Goal: Download file/media

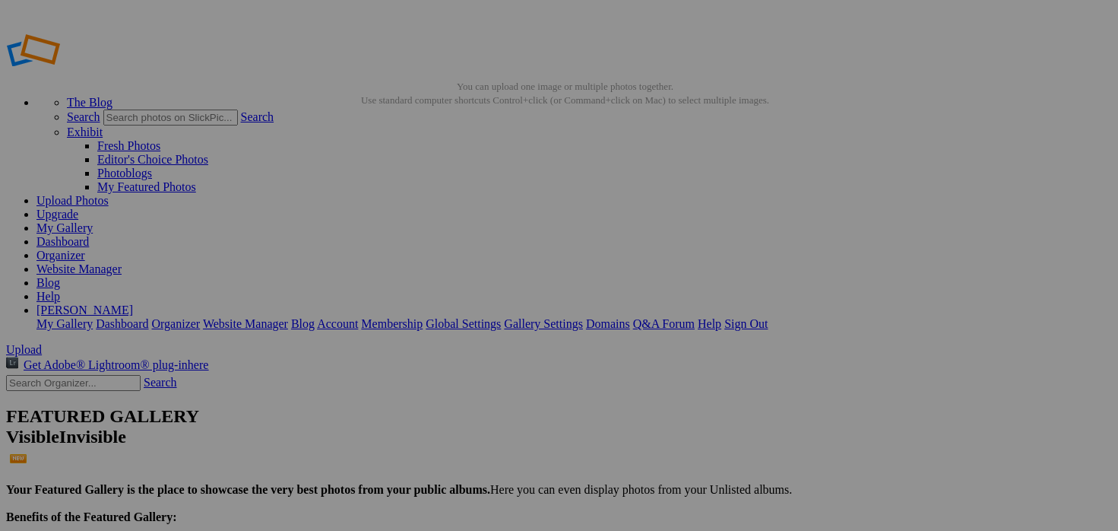
scroll to position [1292, 0]
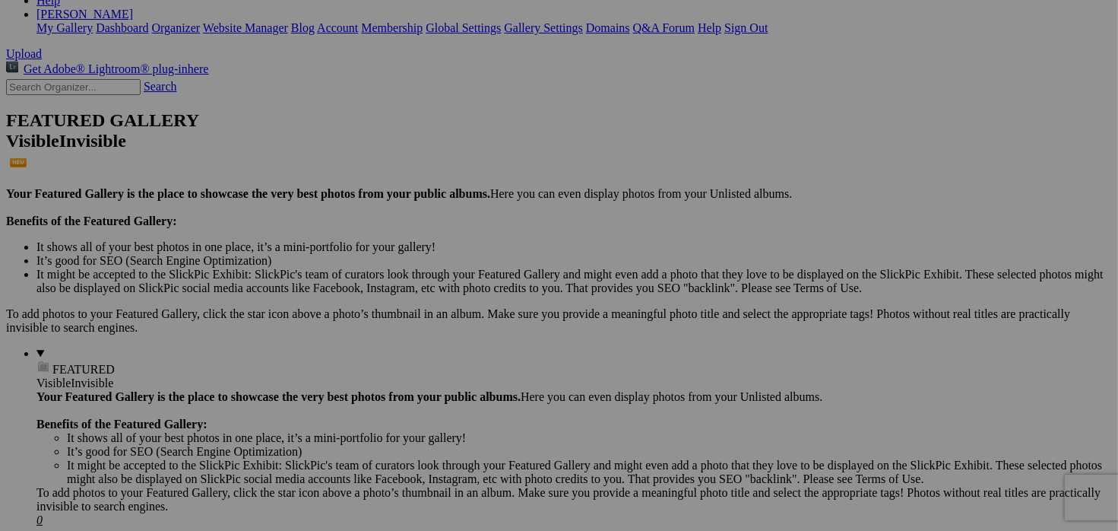
scroll to position [319, 0]
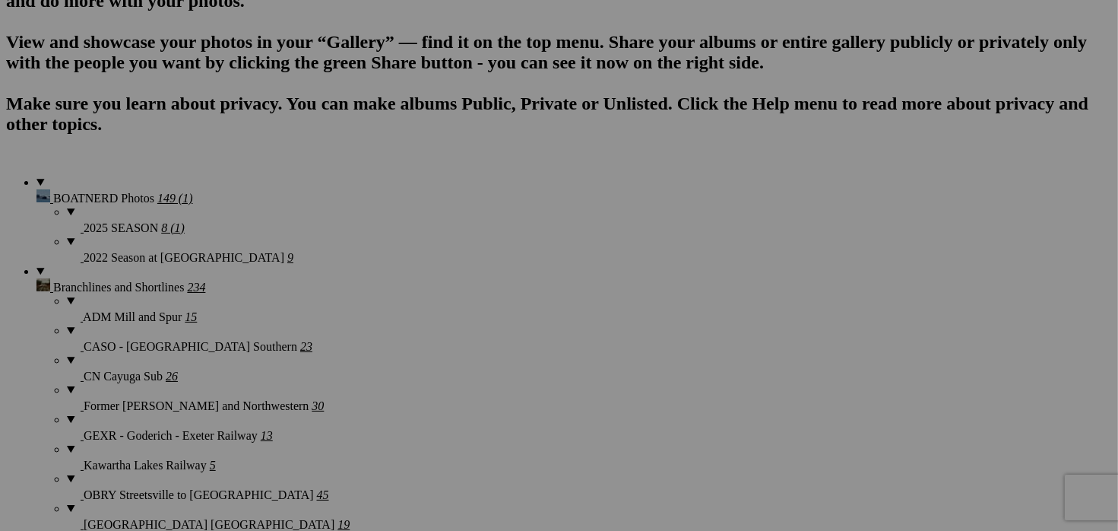
scroll to position [1081, 0]
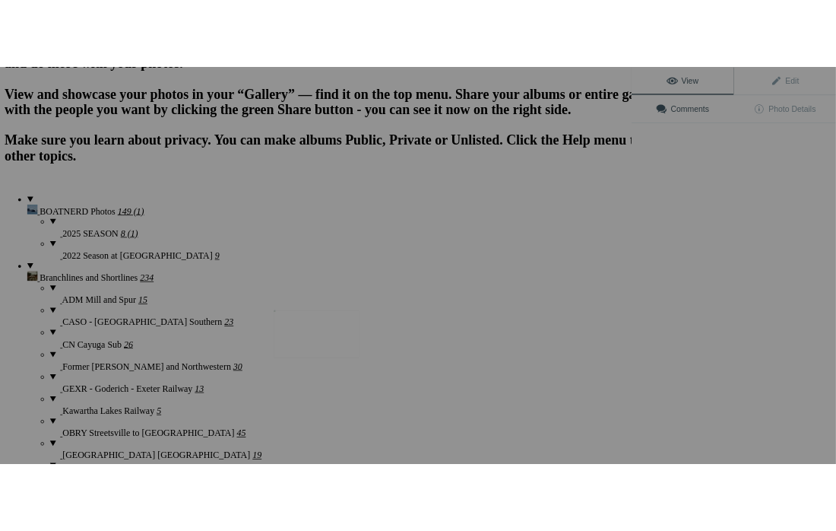
scroll to position [1051, 0]
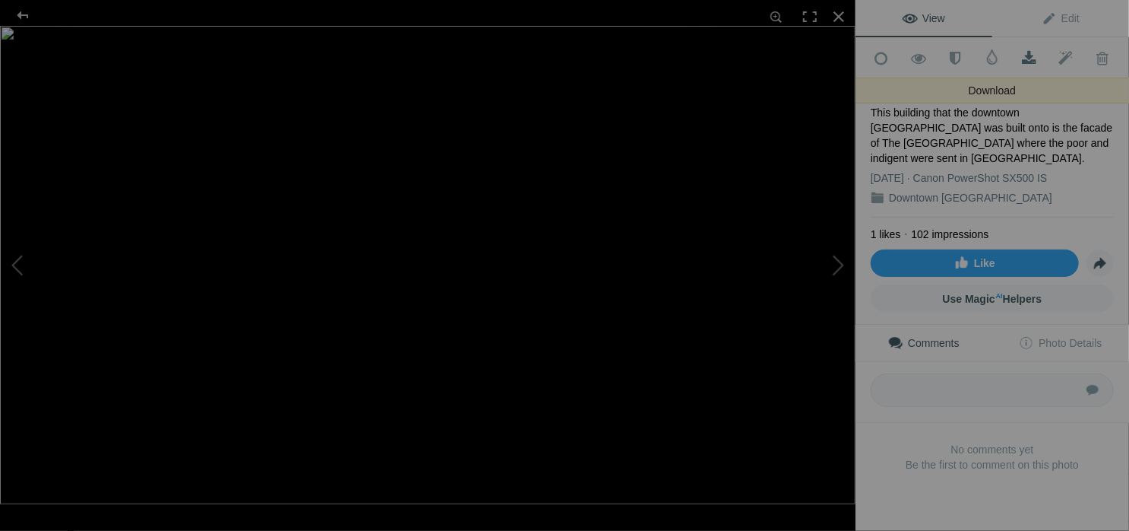
click at [1020, 56] on span at bounding box center [1029, 58] width 37 height 15
